Goal: Use online tool/utility: Utilize a website feature to perform a specific function

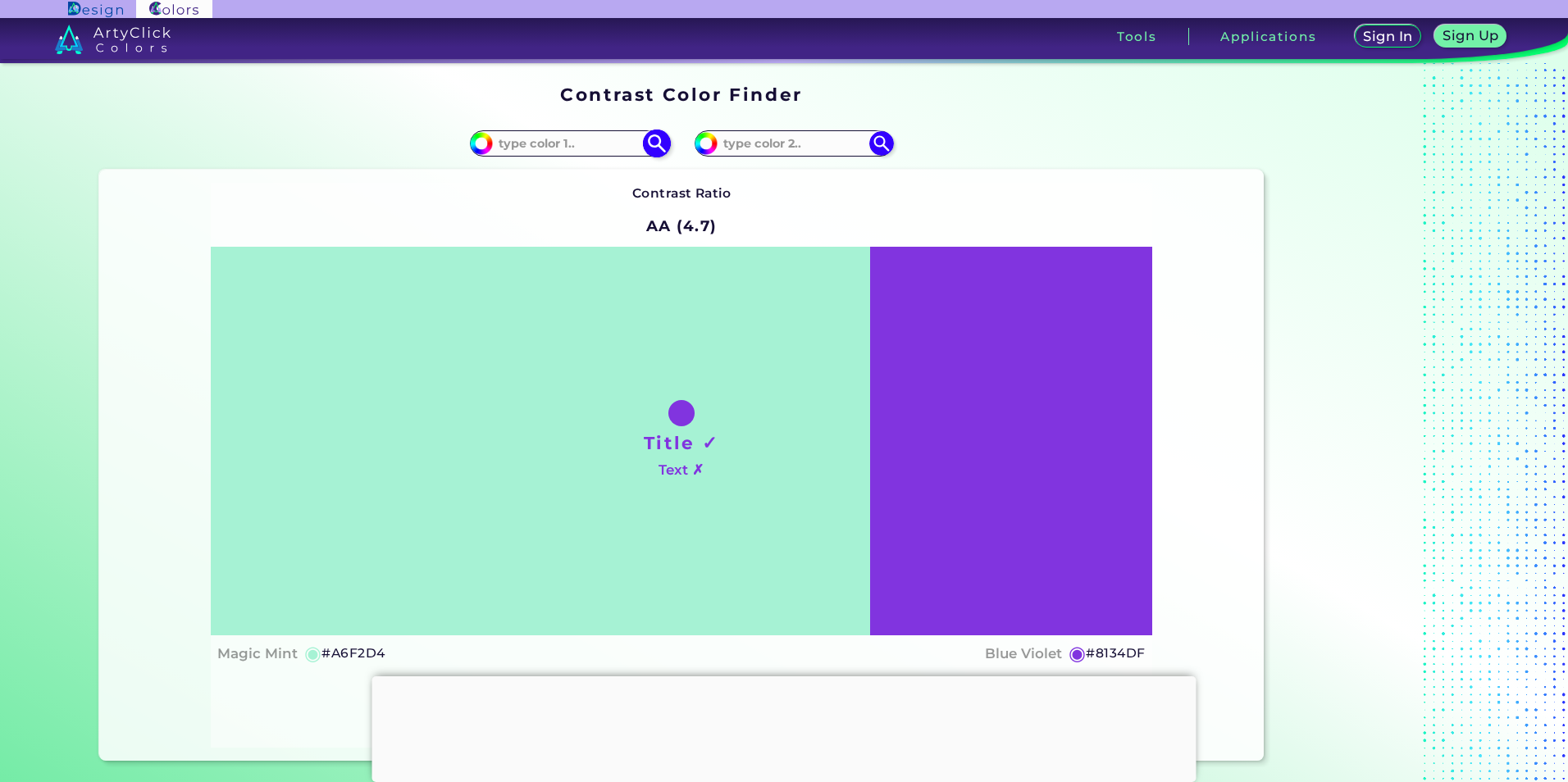
click at [536, 134] on input at bounding box center [568, 143] width 152 height 22
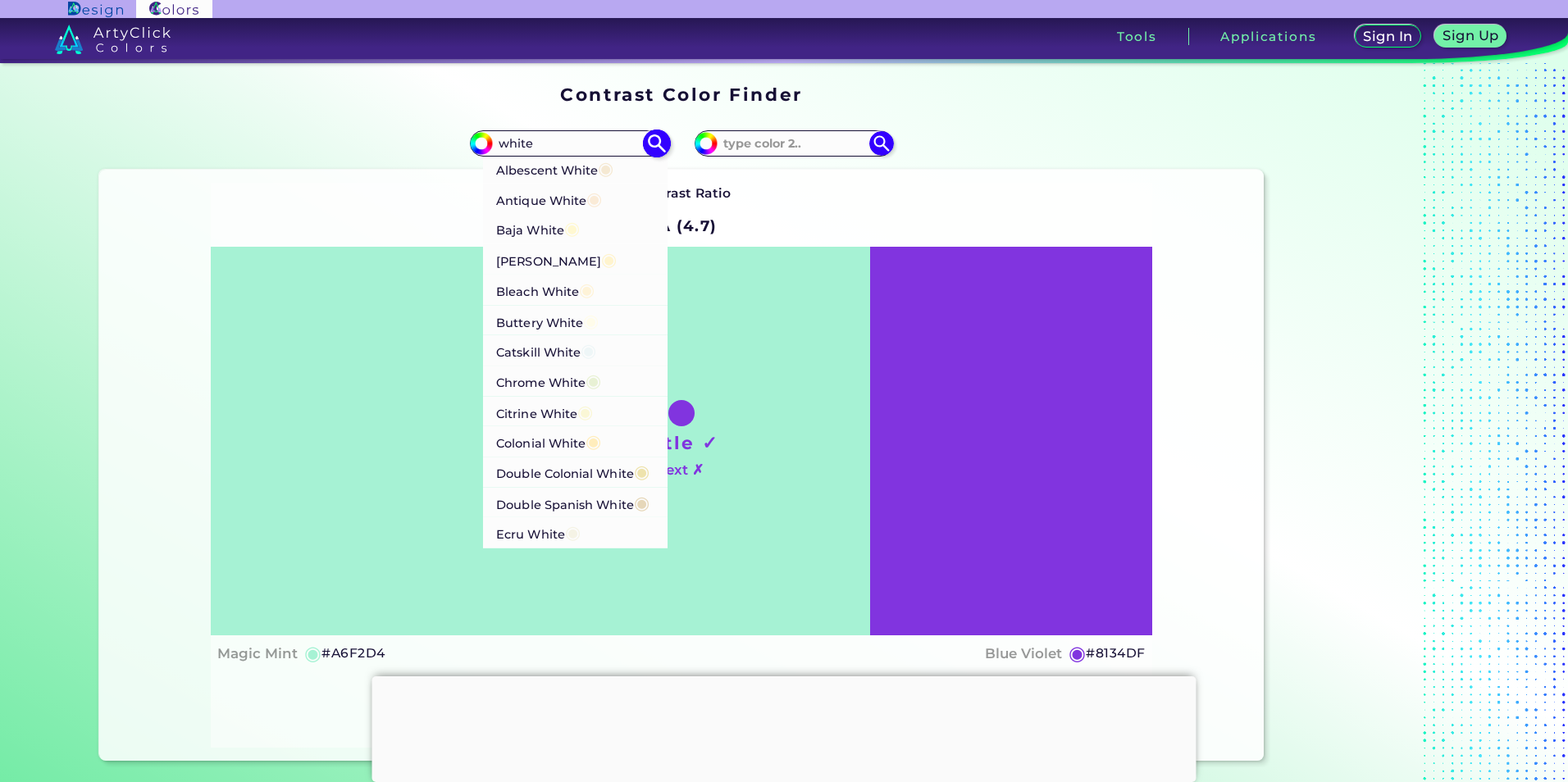
type input "white"
click at [565, 176] on p "Albescent White ◉" at bounding box center [554, 168] width 117 height 30
type input "#f5e9d3"
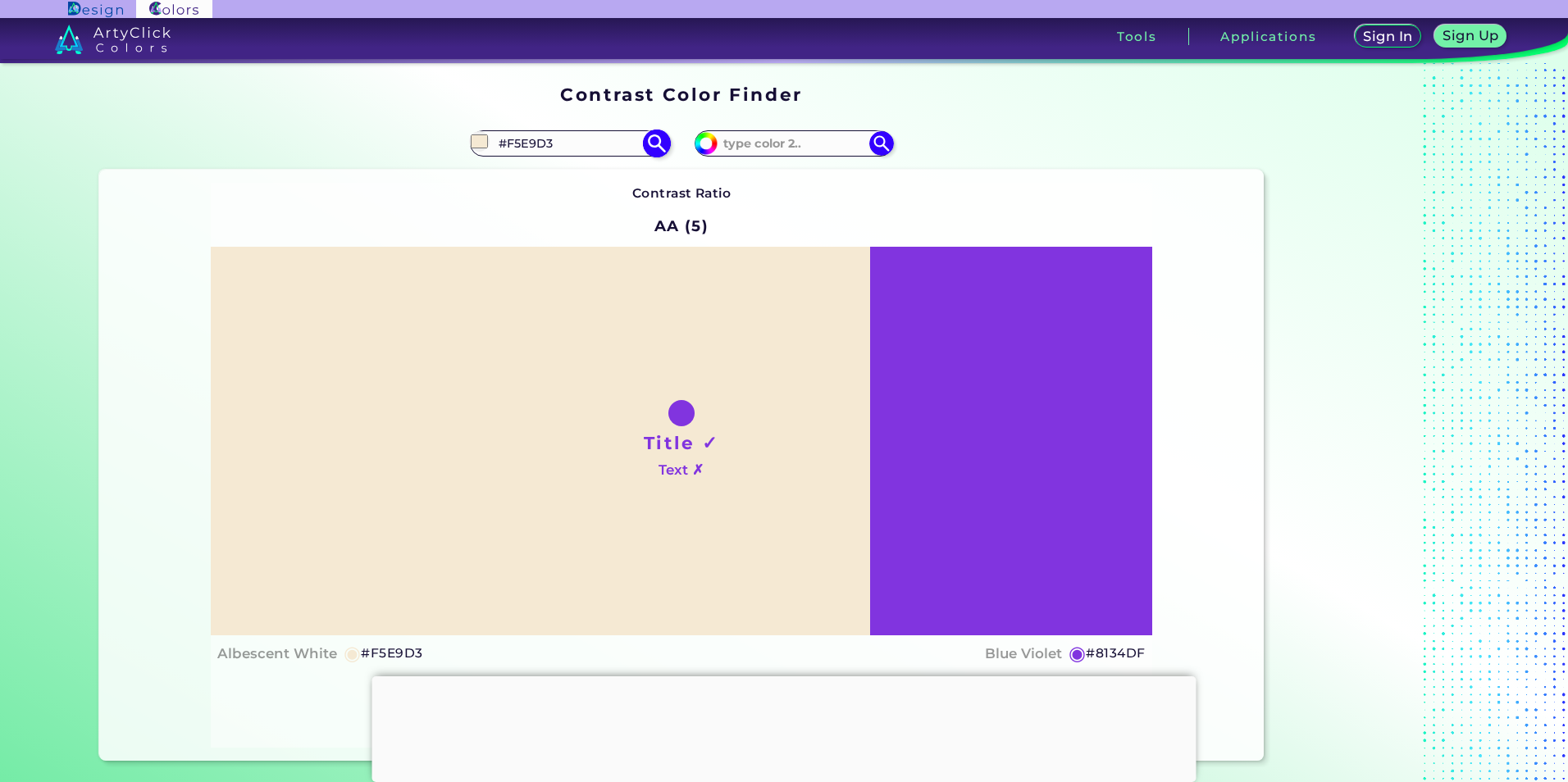
click at [612, 141] on input "#F5E9D3" at bounding box center [568, 143] width 152 height 22
click at [611, 141] on input "#F5E9D3" at bounding box center [568, 143] width 152 height 22
paste input "FFFFF"
type input "#FFFFFF"
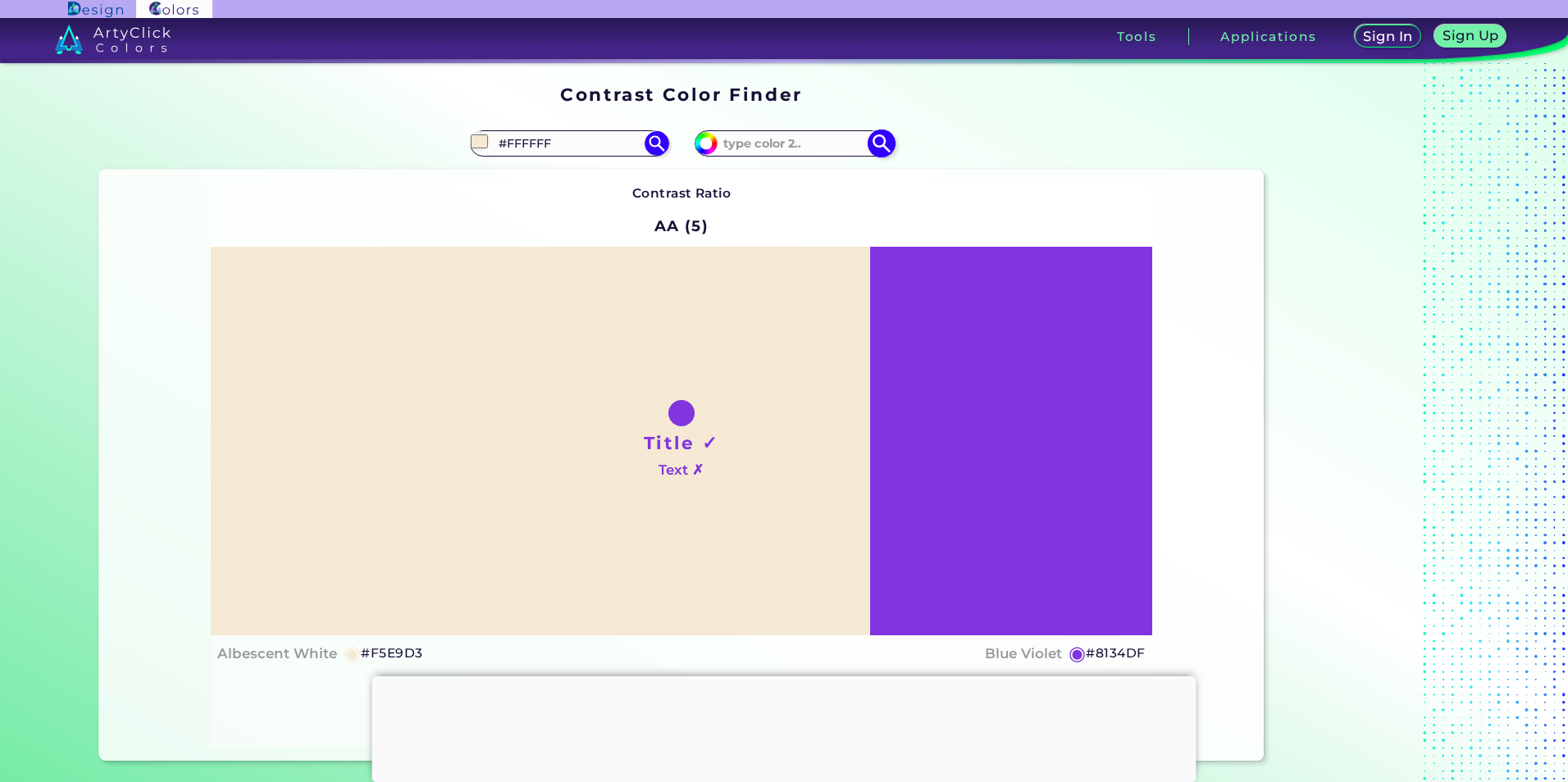
click at [759, 141] on input at bounding box center [793, 143] width 152 height 22
click at [659, 142] on img at bounding box center [657, 143] width 29 height 29
type input "#ffffff"
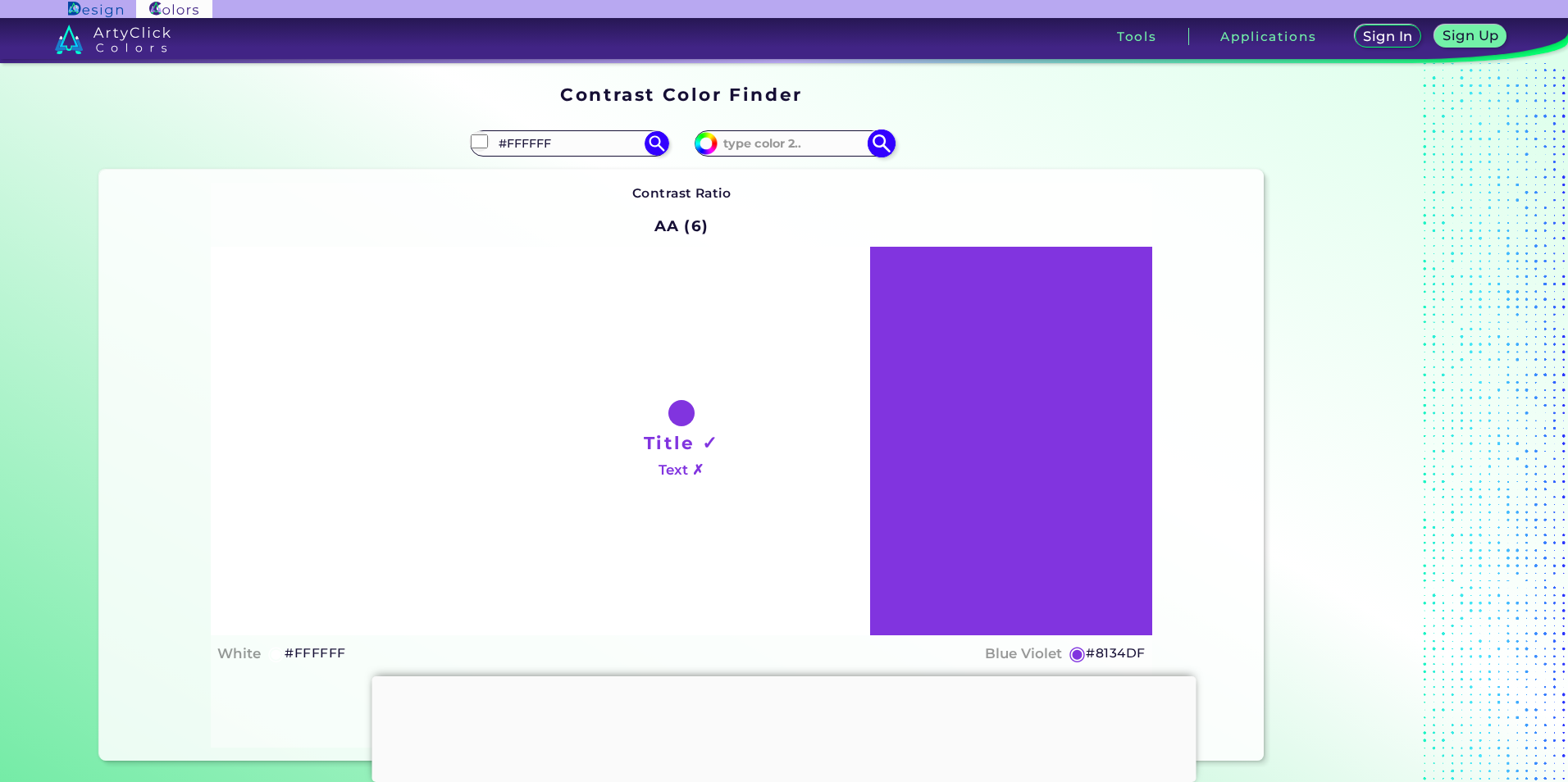
click at [765, 137] on input at bounding box center [793, 143] width 152 height 22
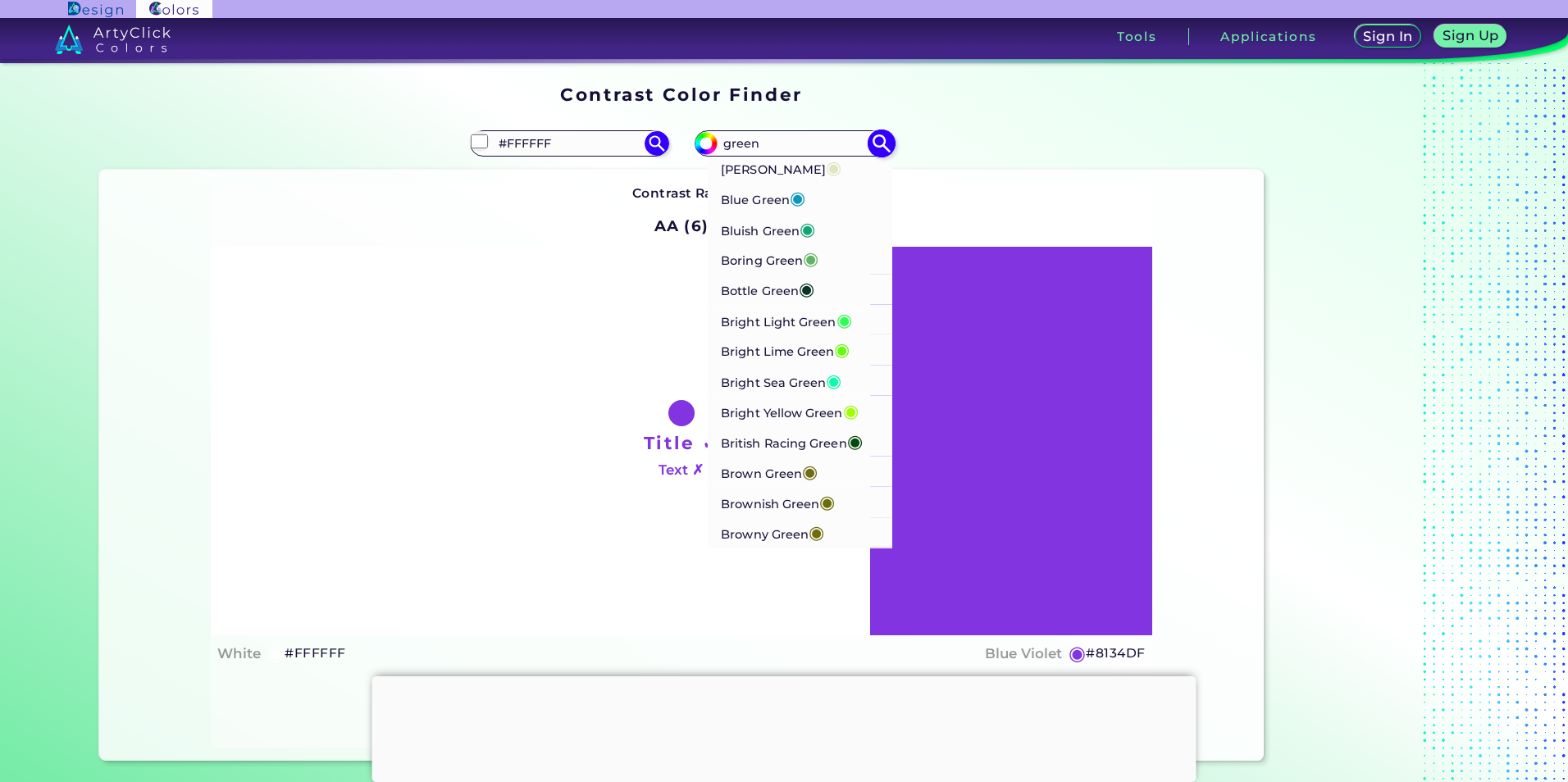
scroll to position [492, 0]
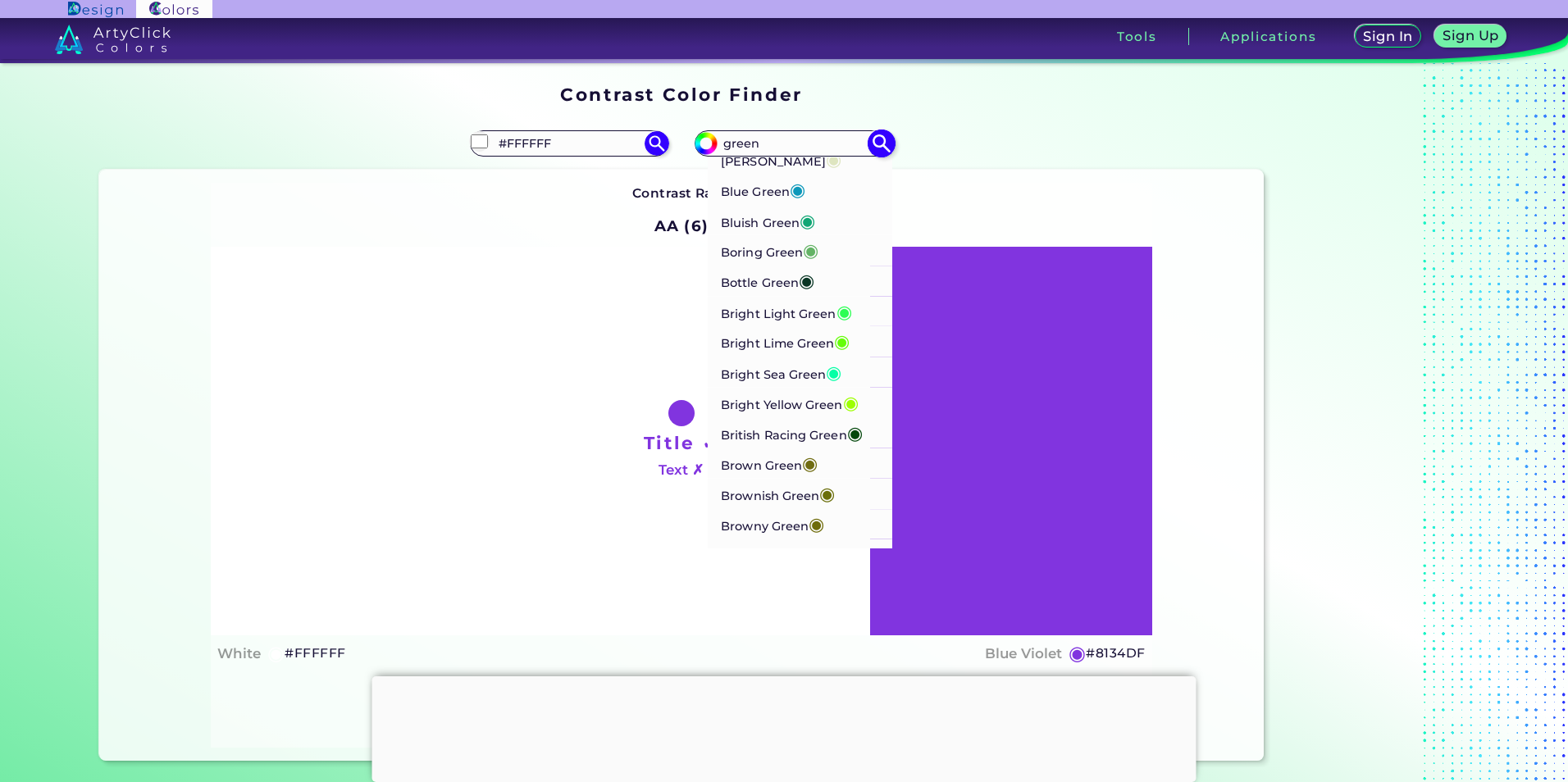
type input "green"
click at [773, 296] on p "Bottle Green ◉" at bounding box center [767, 281] width 93 height 30
type input "#093624"
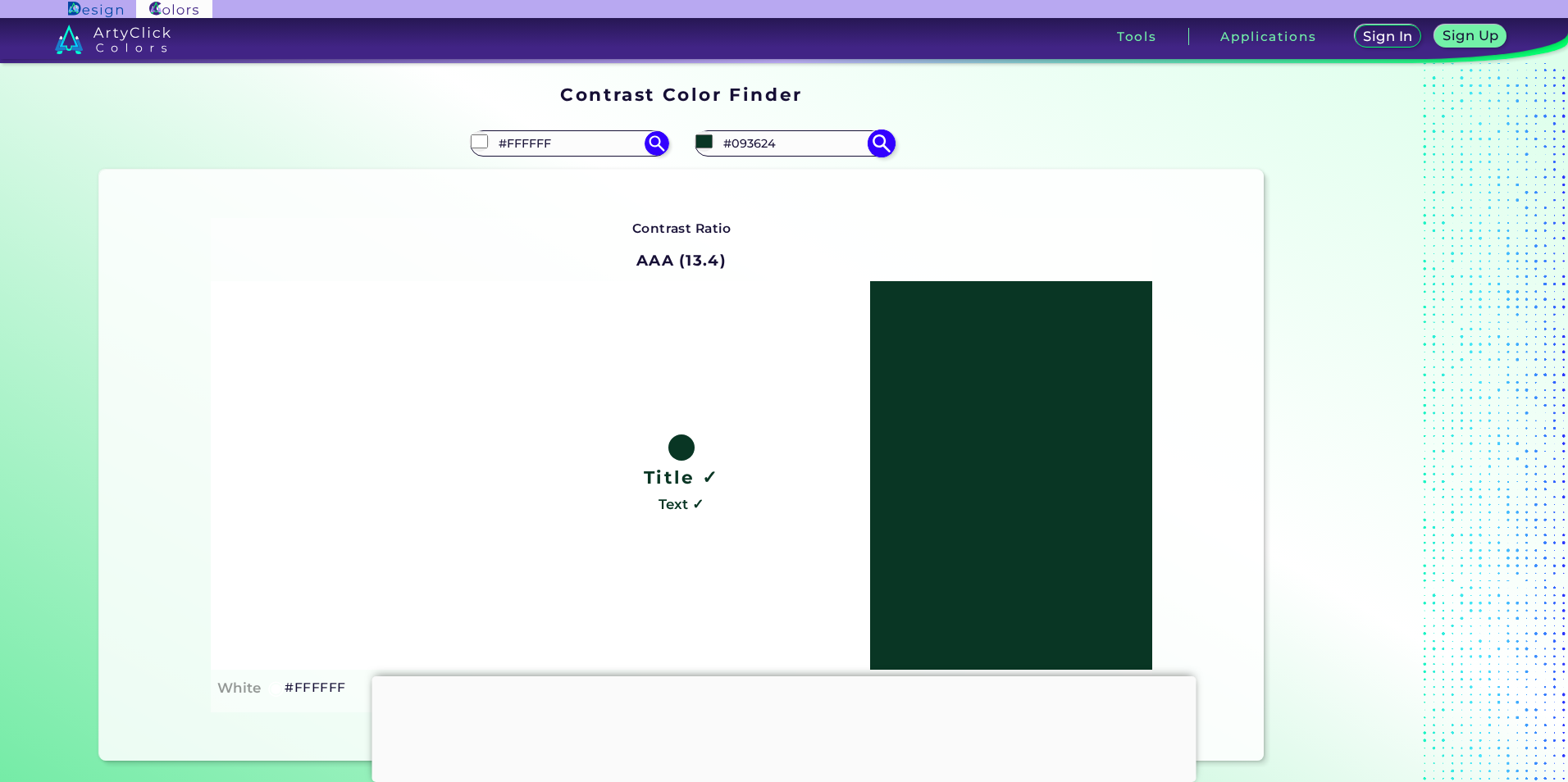
click at [771, 141] on input "#093624" at bounding box center [793, 143] width 152 height 22
click at [881, 139] on img at bounding box center [882, 143] width 29 height 29
click at [882, 146] on img at bounding box center [882, 143] width 29 height 29
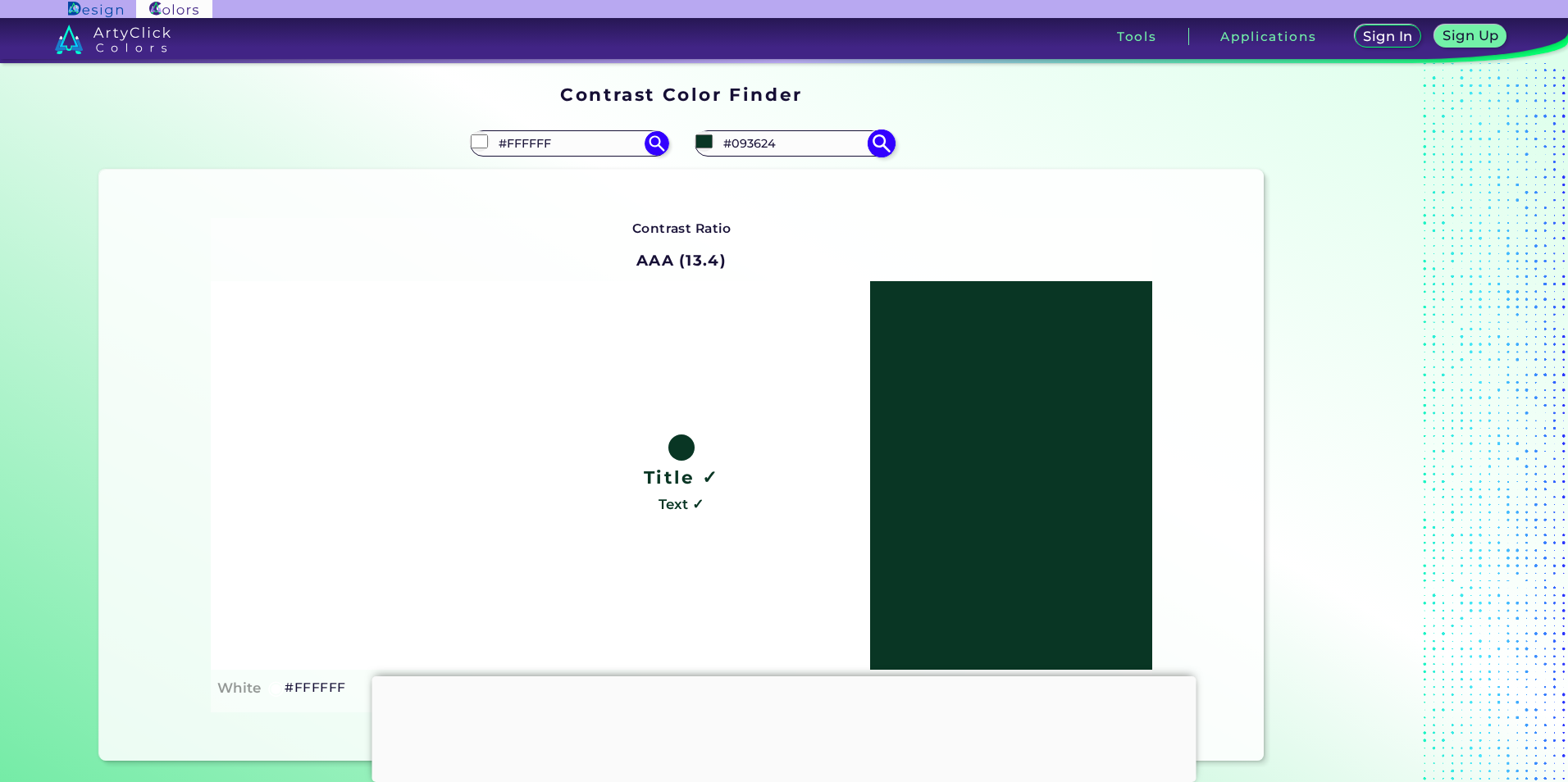
click at [826, 145] on input "#093624" at bounding box center [793, 143] width 152 height 22
click at [826, 144] on input "#093624" at bounding box center [793, 143] width 152 height 22
click at [829, 146] on input "#093624" at bounding box center [793, 143] width 152 height 22
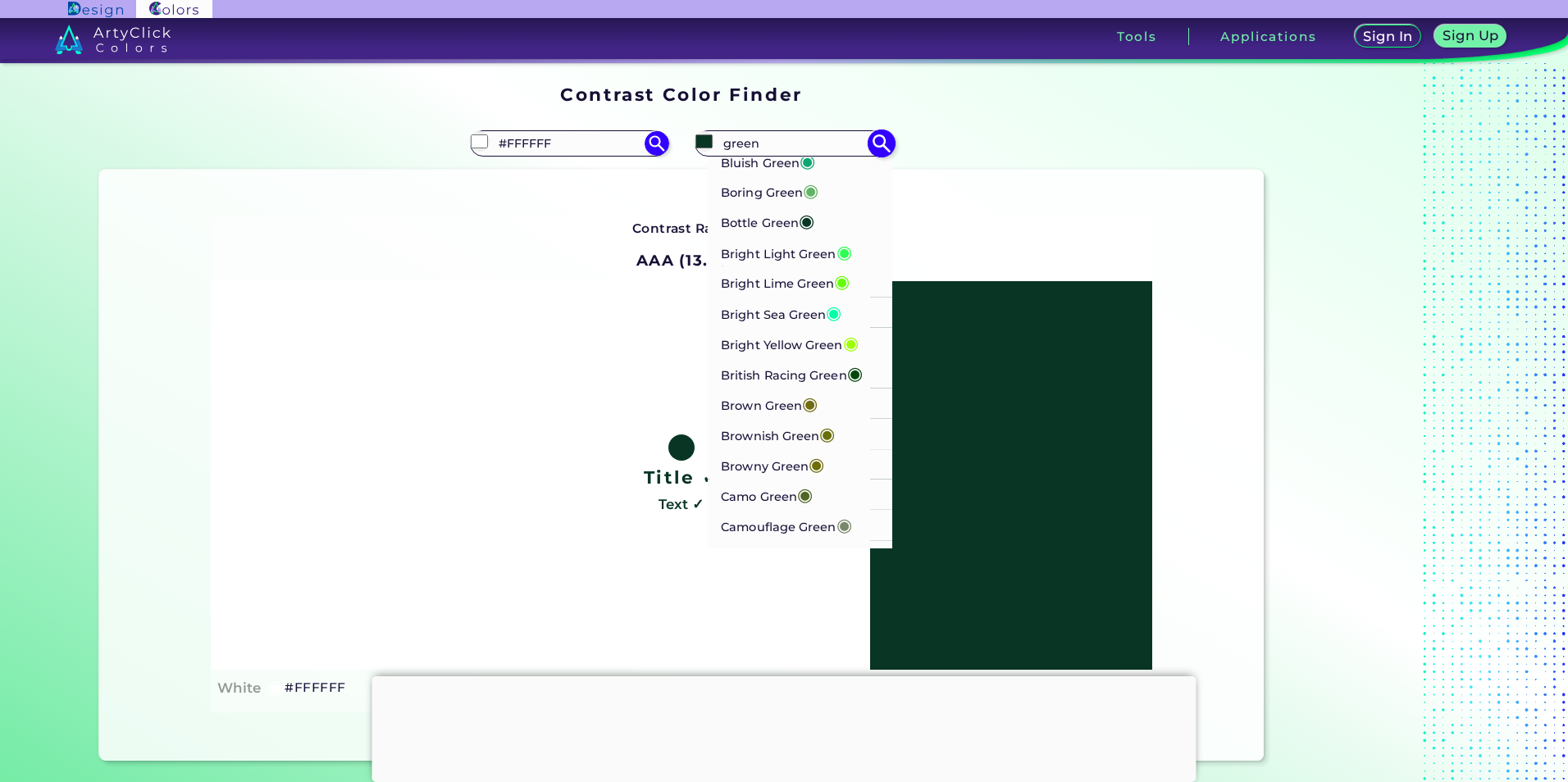
scroll to position [574, 0]
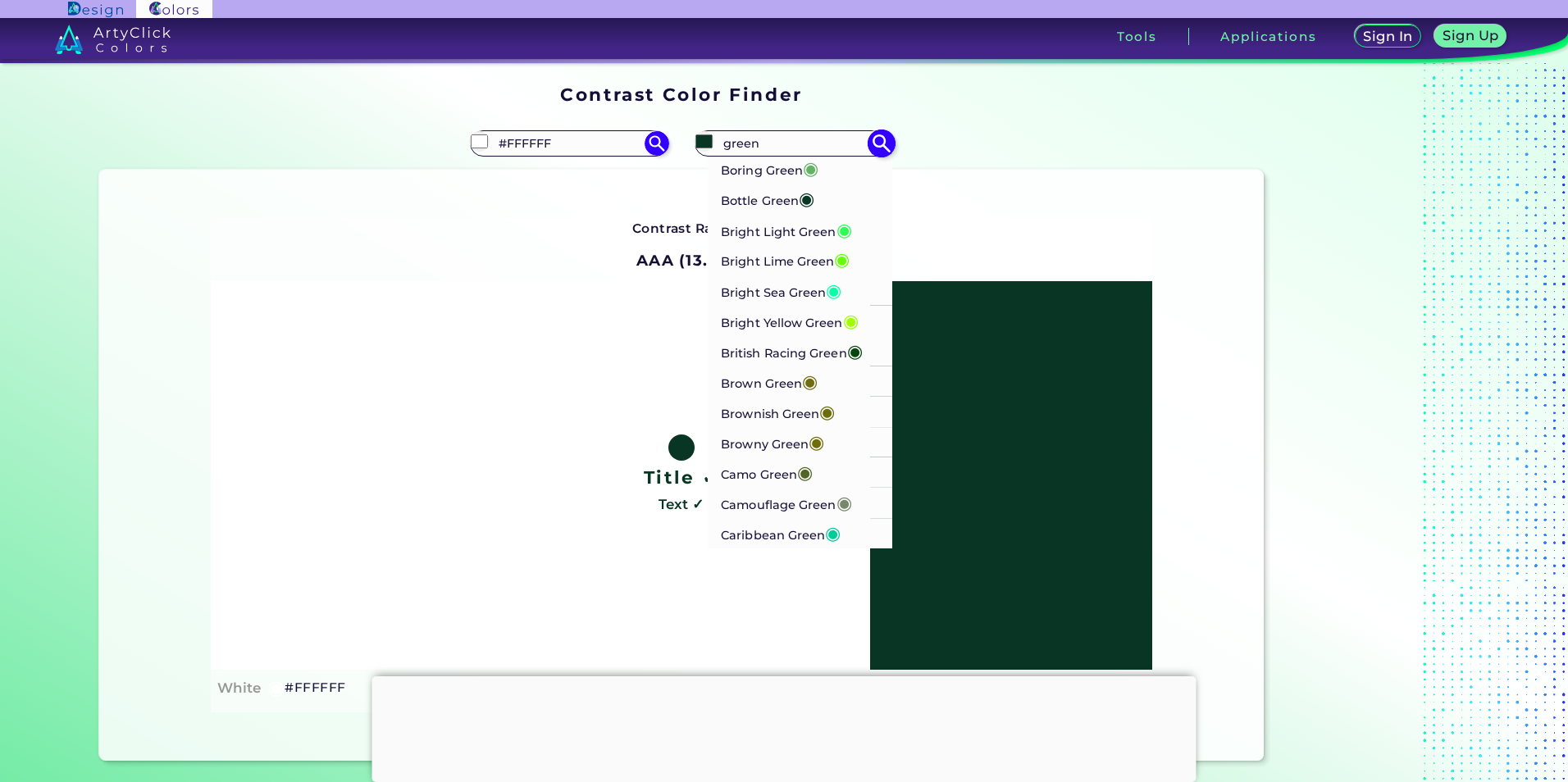
type input "green"
click at [813, 365] on p "British Racing Green ◉" at bounding box center [792, 350] width 141 height 30
type input "#05480d"
type input "#05480D"
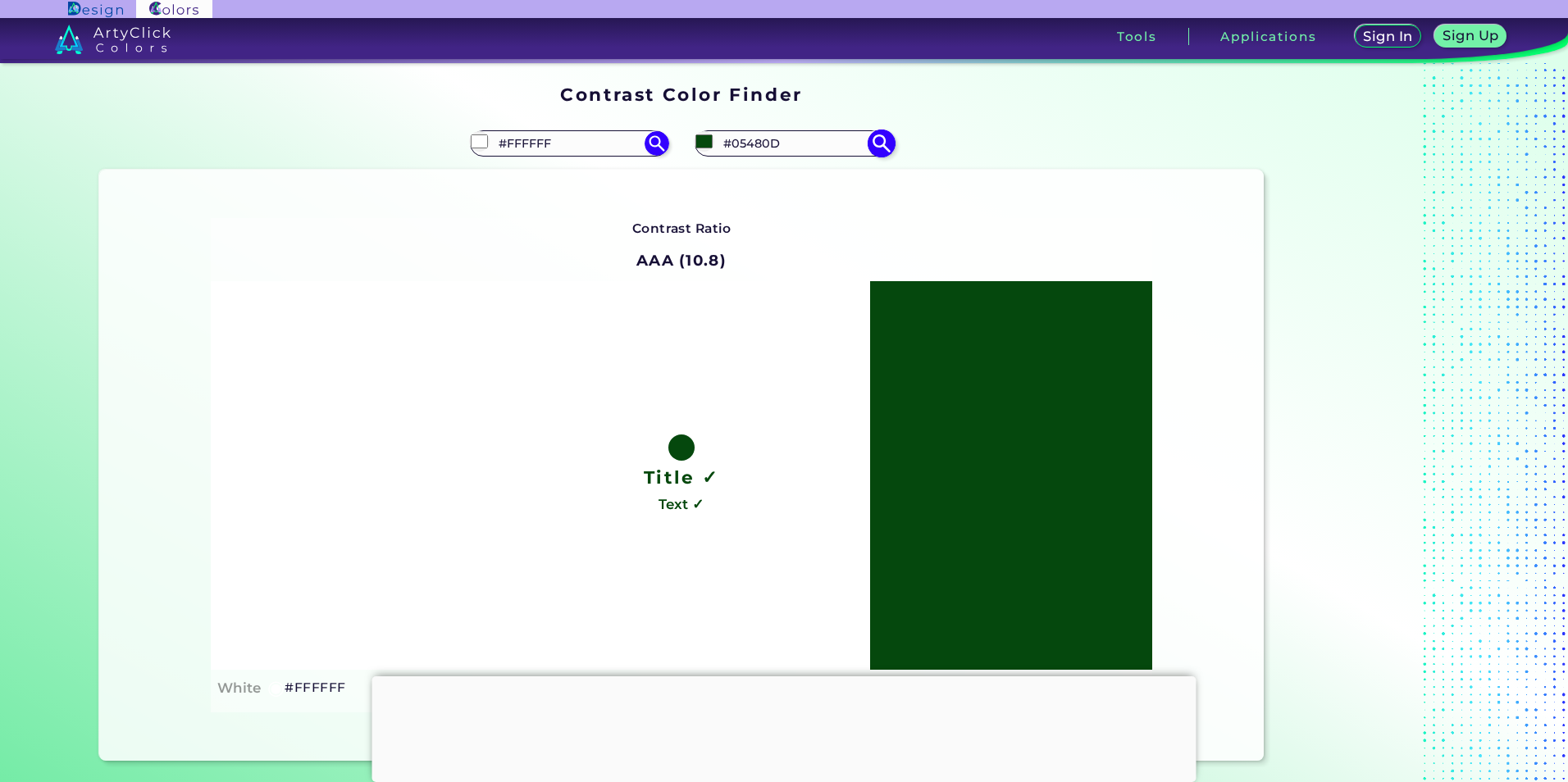
click at [799, 152] on input "#05480D" at bounding box center [793, 143] width 152 height 22
click at [803, 152] on input "#05480D" at bounding box center [793, 143] width 152 height 22
click at [803, 151] on input "#05480D" at bounding box center [793, 143] width 152 height 22
click at [804, 148] on input "#05480D" at bounding box center [793, 143] width 152 height 22
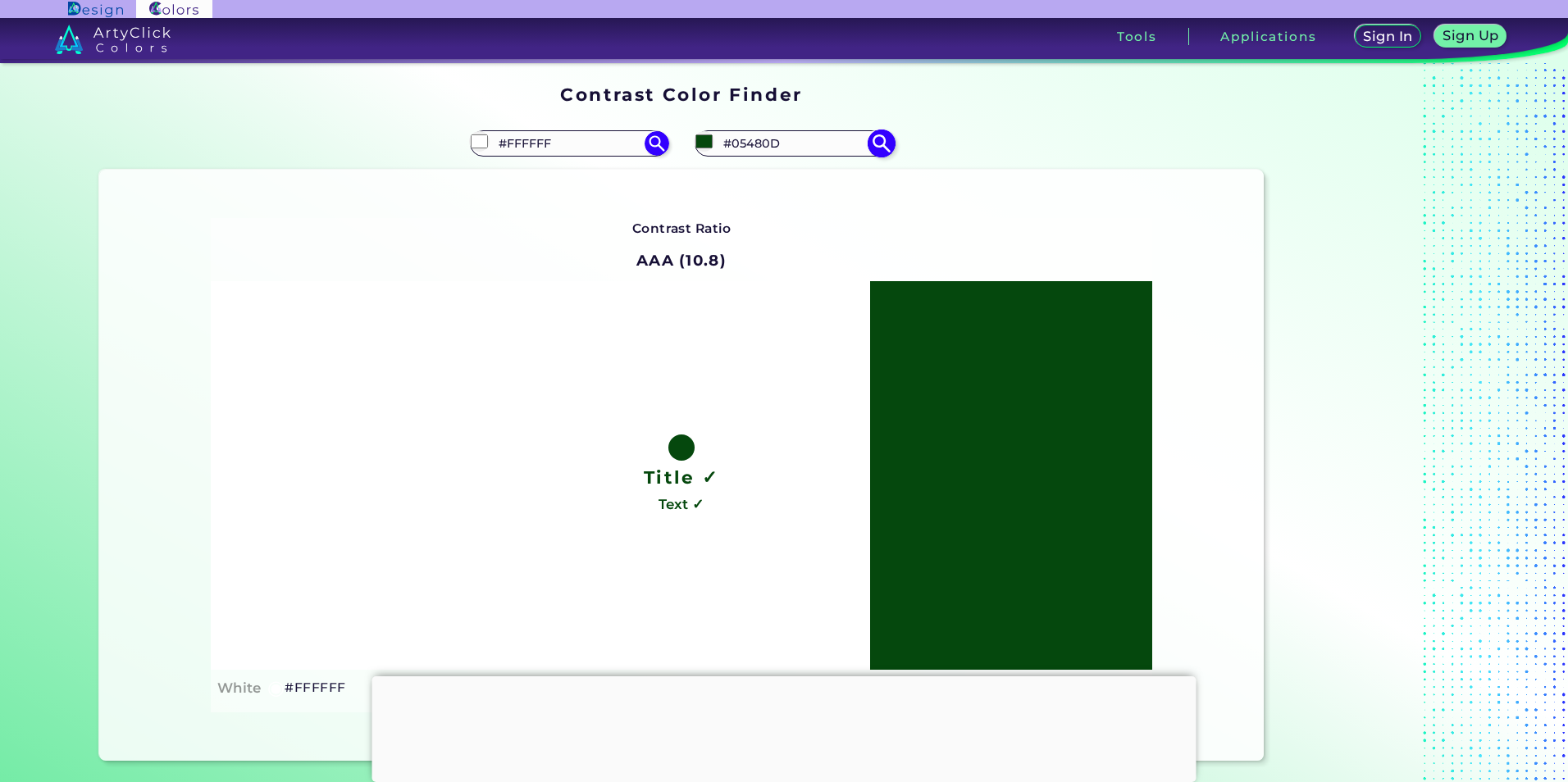
click at [804, 148] on input "#05480D" at bounding box center [793, 143] width 152 height 22
